Goal: Task Accomplishment & Management: Manage account settings

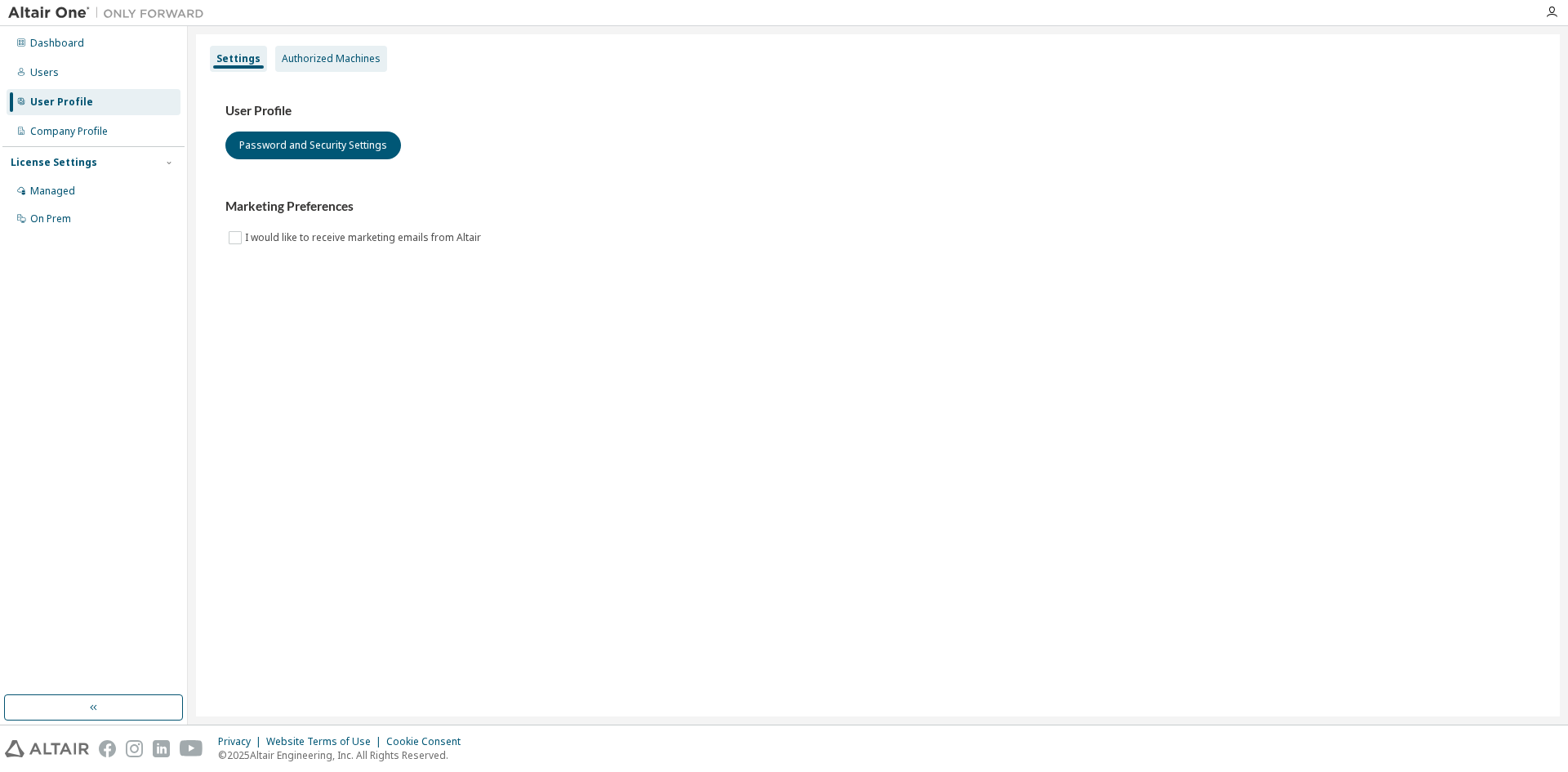
click at [324, 63] on div "Authorized Machines" at bounding box center [332, 59] width 99 height 13
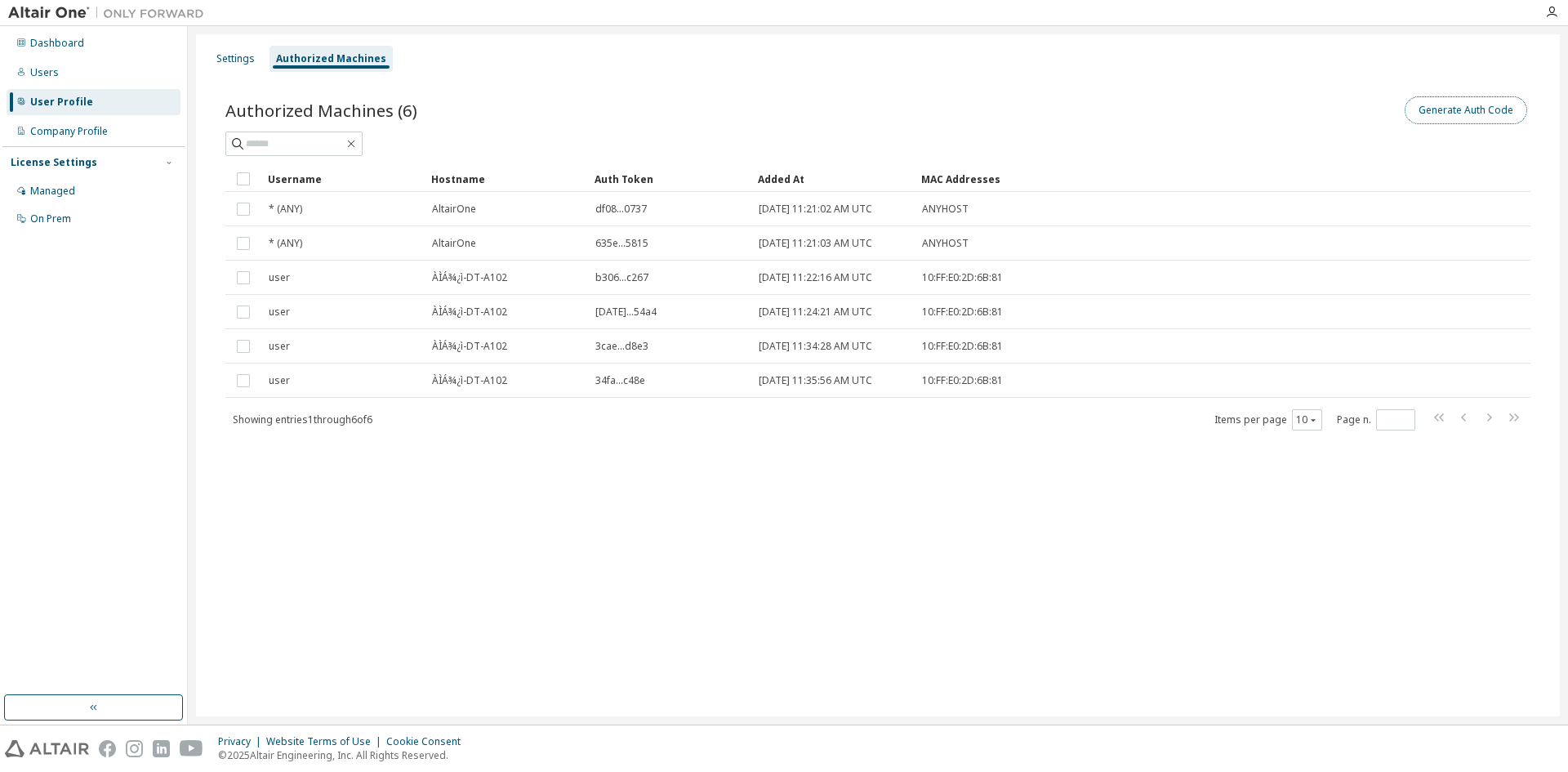
click at [1465, 109] on button "Generate Auth Code" at bounding box center [1466, 110] width 123 height 27
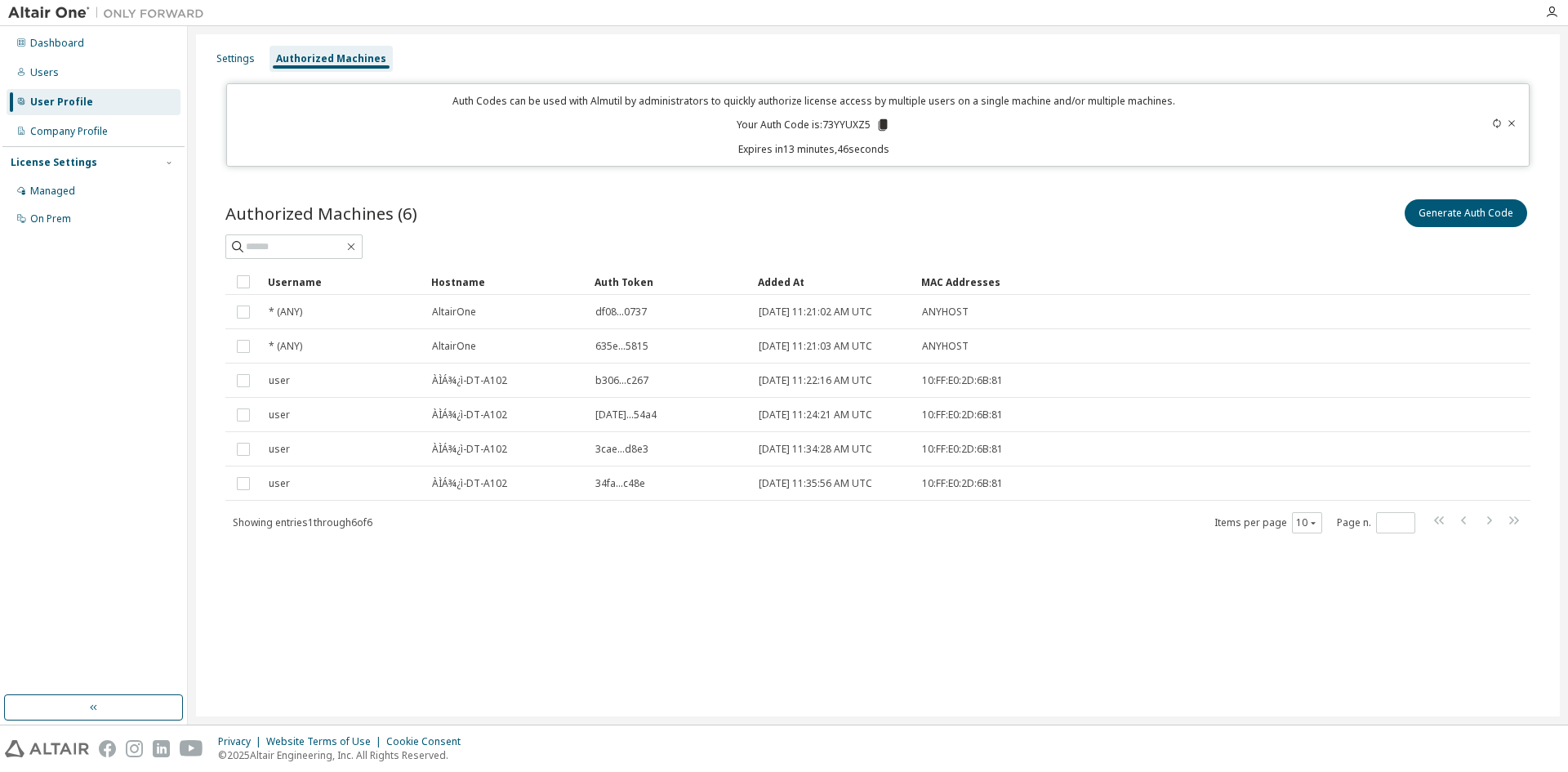
click at [882, 124] on icon at bounding box center [884, 125] width 9 height 11
click at [538, 544] on div "Authorized Machines (6) Generate Auth Code Clear Load Save Save As Field Operat…" at bounding box center [878, 376] width 1345 height 400
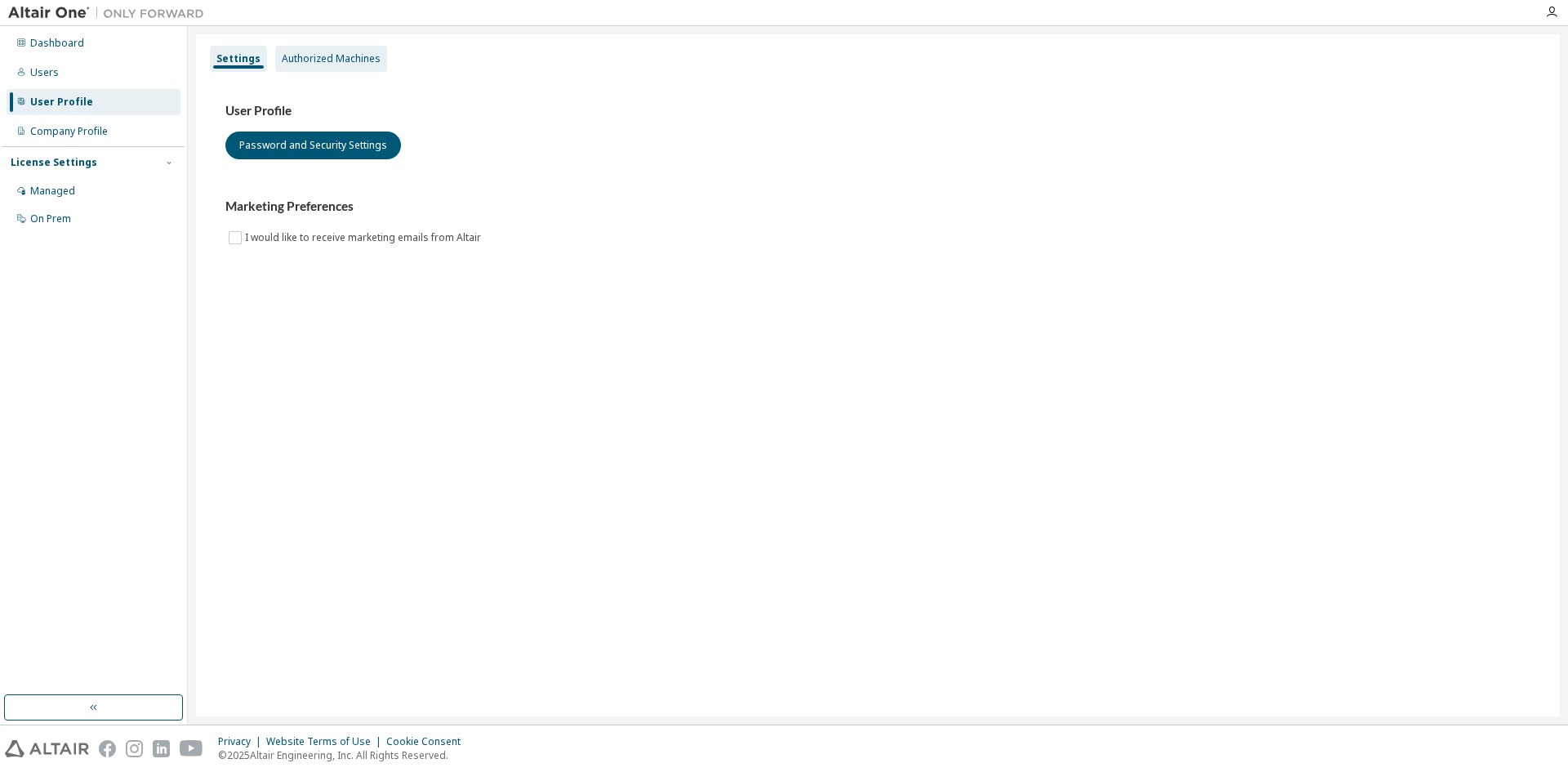
click at [301, 50] on div "Authorized Machines" at bounding box center [332, 59] width 112 height 27
